Goal: Check status: Check status

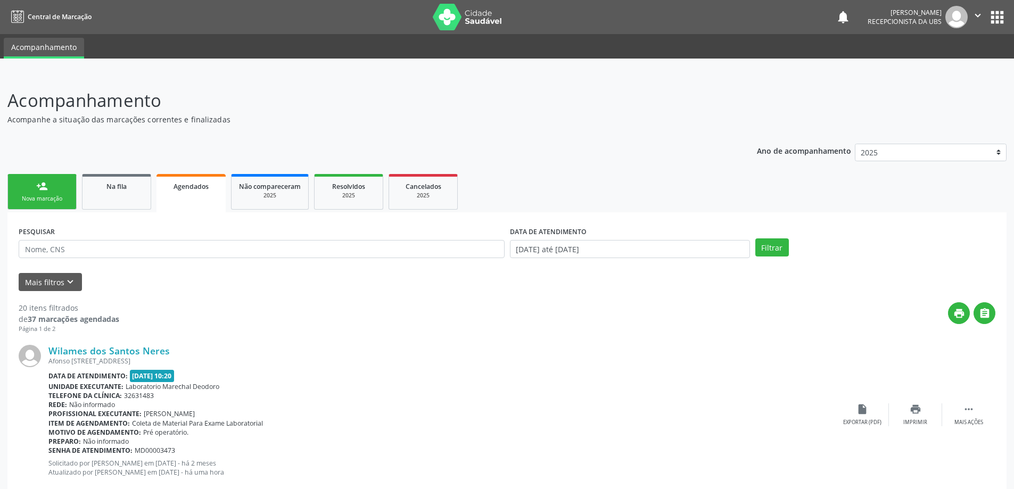
click at [185, 188] on span "Agendados" at bounding box center [191, 186] width 35 height 9
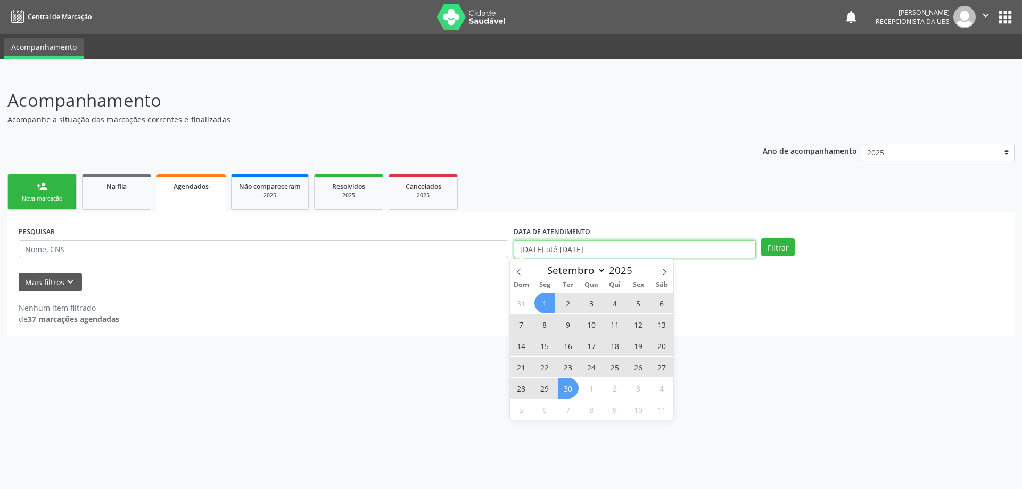
click at [685, 248] on input "[DATE] até [DATE]" at bounding box center [635, 249] width 242 height 18
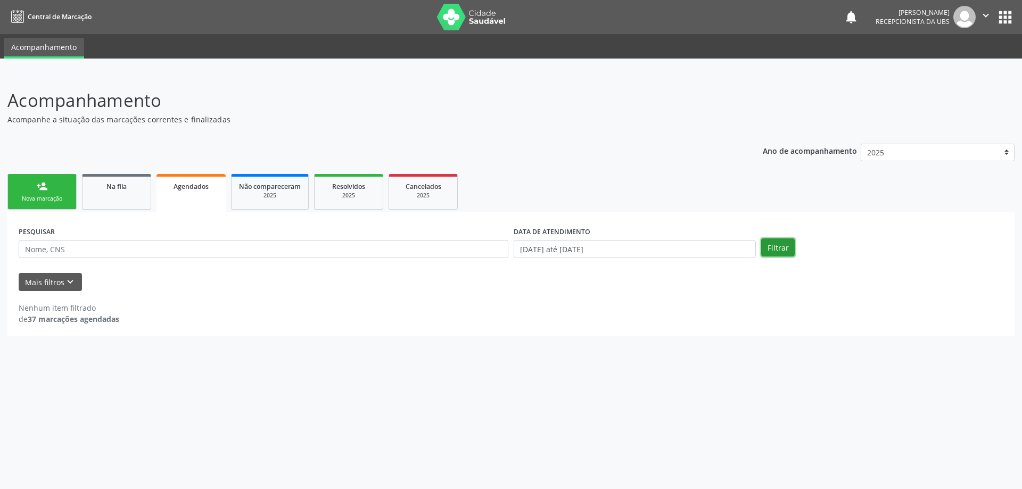
click at [776, 248] on button "Filtrar" at bounding box center [778, 247] width 34 height 18
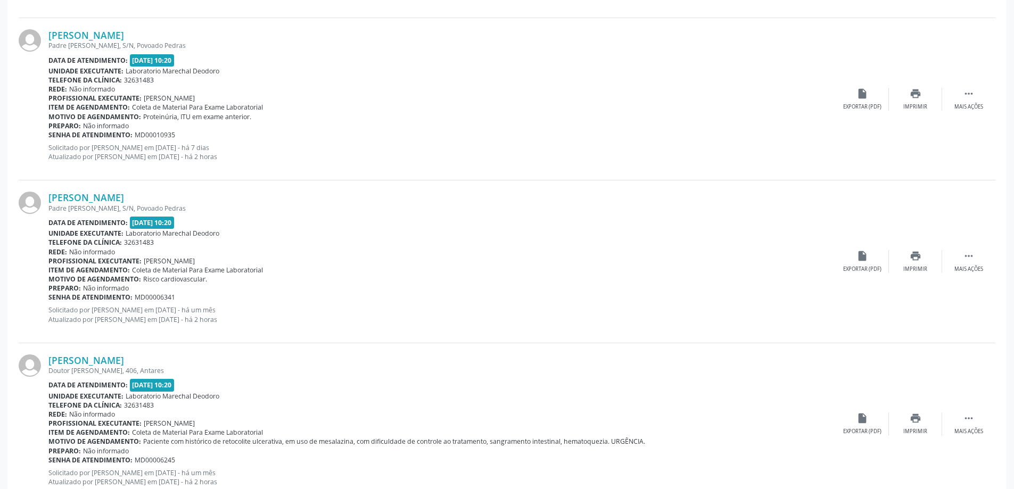
scroll to position [2332, 0]
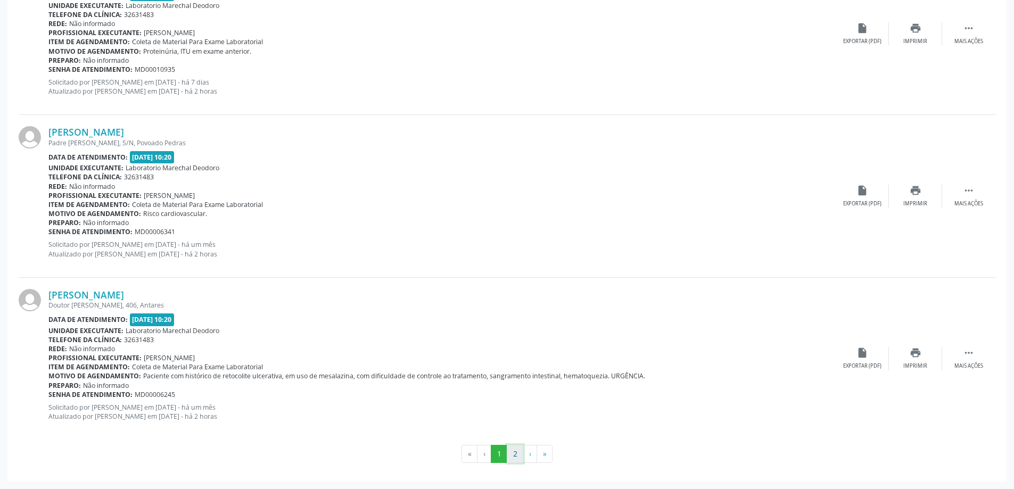
click at [511, 456] on button "2" at bounding box center [515, 454] width 17 height 18
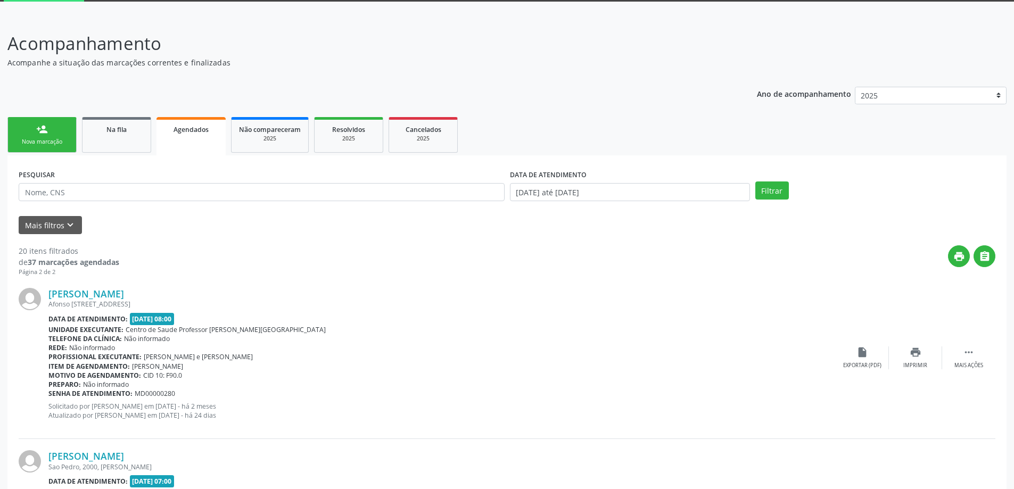
scroll to position [14, 0]
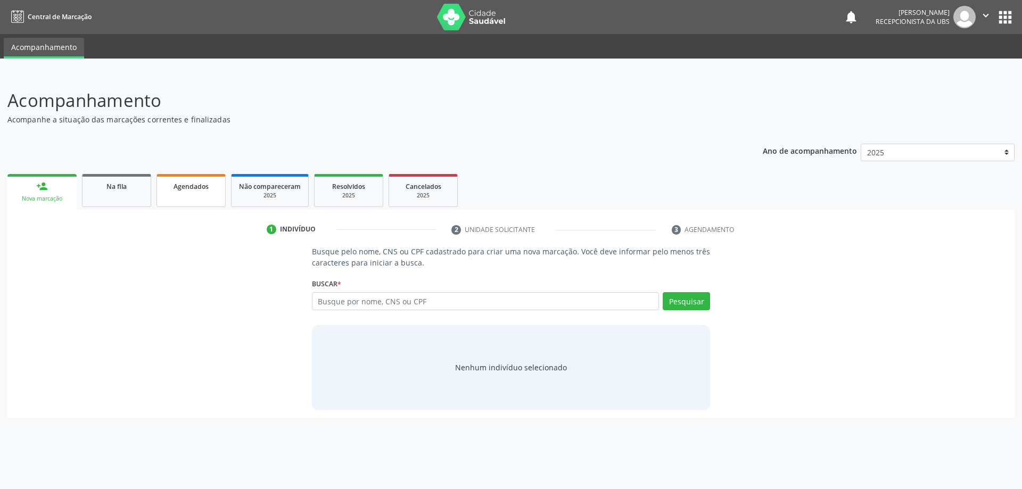
click at [194, 192] on link "Agendados" at bounding box center [191, 190] width 69 height 33
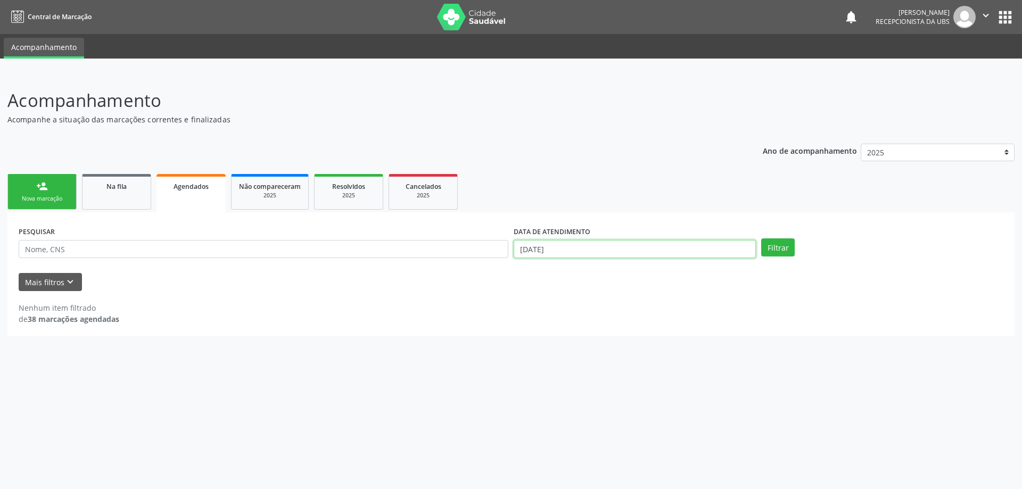
click at [674, 248] on input "26/09/2025" at bounding box center [635, 249] width 242 height 18
click at [543, 302] on span "1" at bounding box center [544, 303] width 21 height 21
type input "01/09/2025"
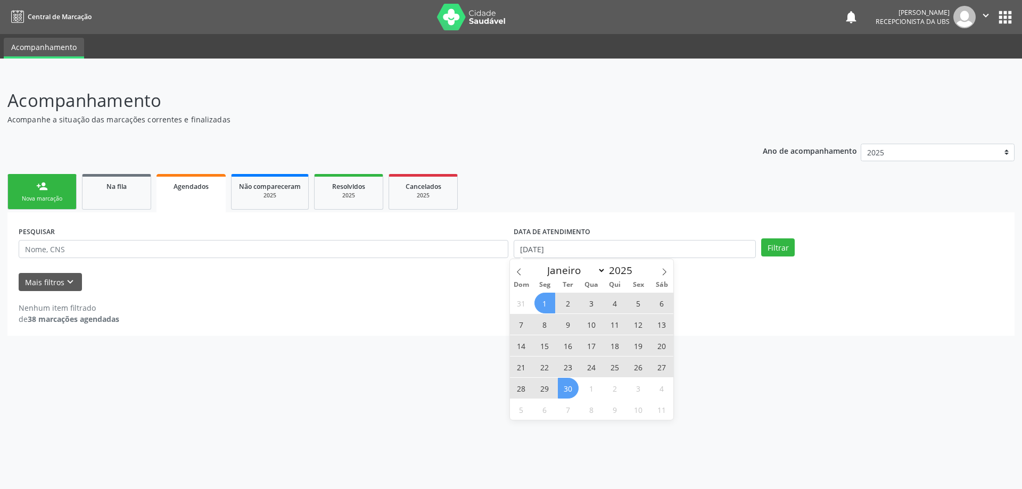
click at [572, 385] on span "30" at bounding box center [568, 388] width 21 height 21
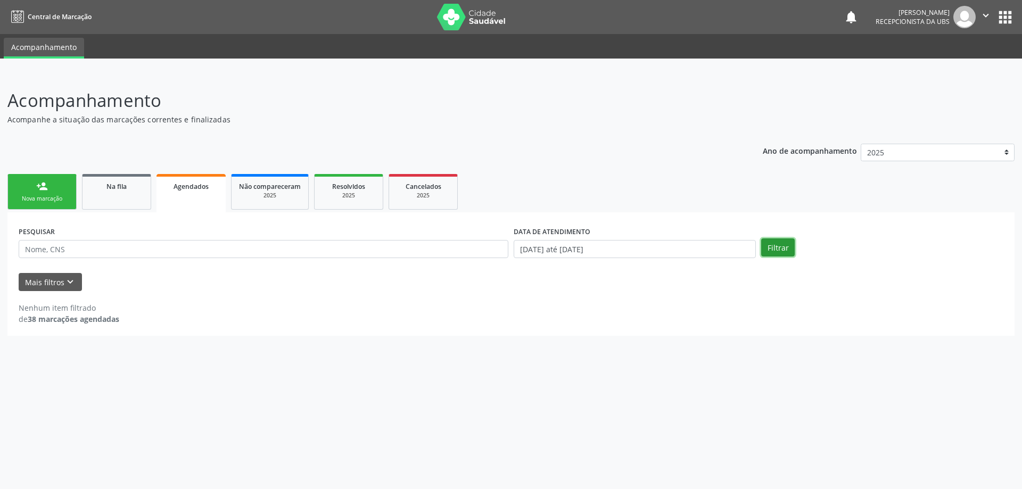
click at [773, 249] on button "Filtrar" at bounding box center [778, 247] width 34 height 18
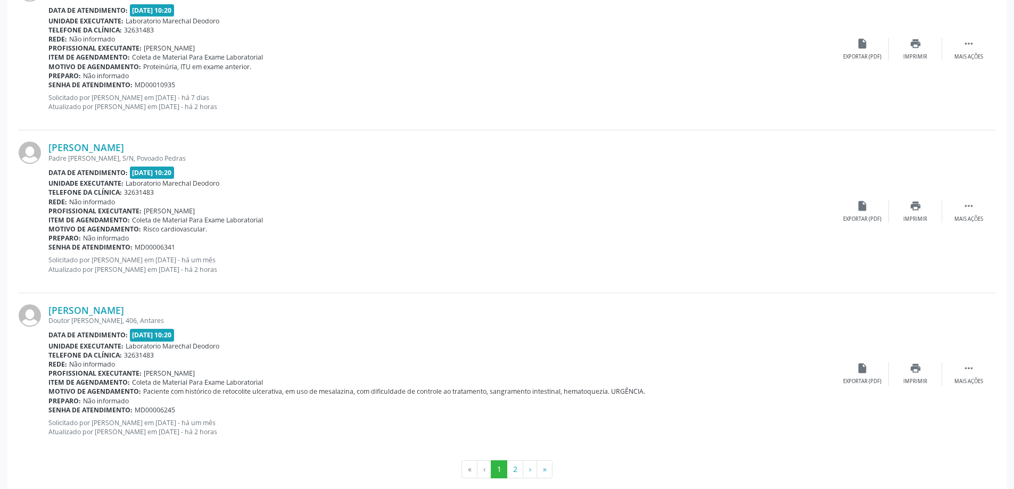
scroll to position [2332, 0]
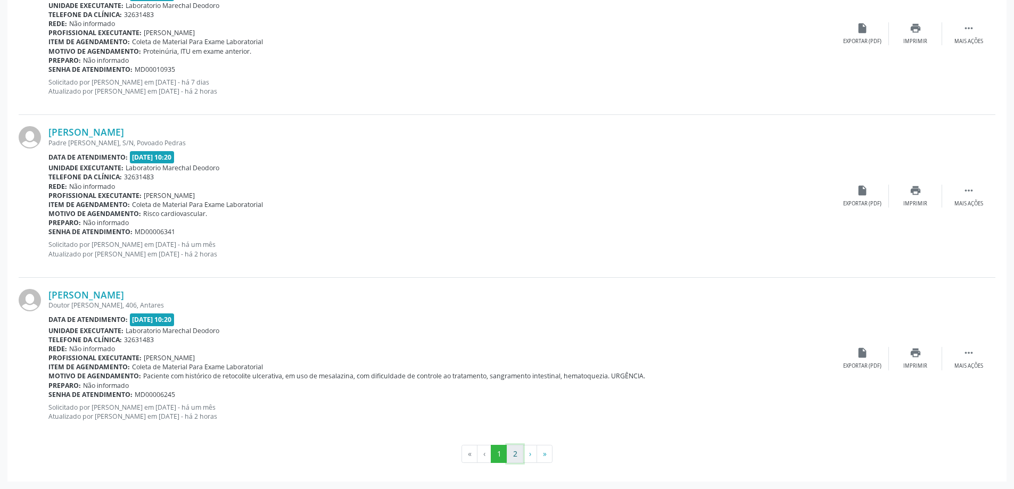
click at [518, 454] on button "2" at bounding box center [515, 454] width 17 height 18
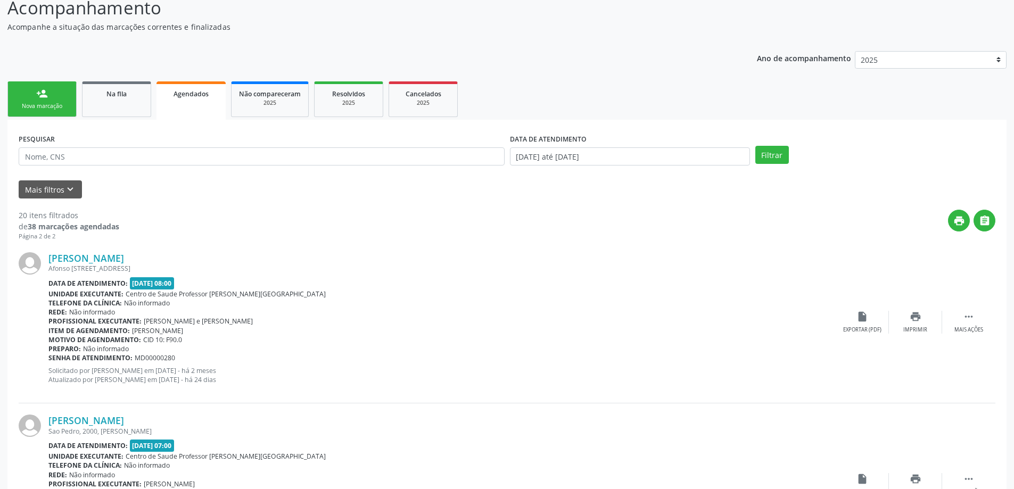
scroll to position [68, 0]
